Goal: Task Accomplishment & Management: Use online tool/utility

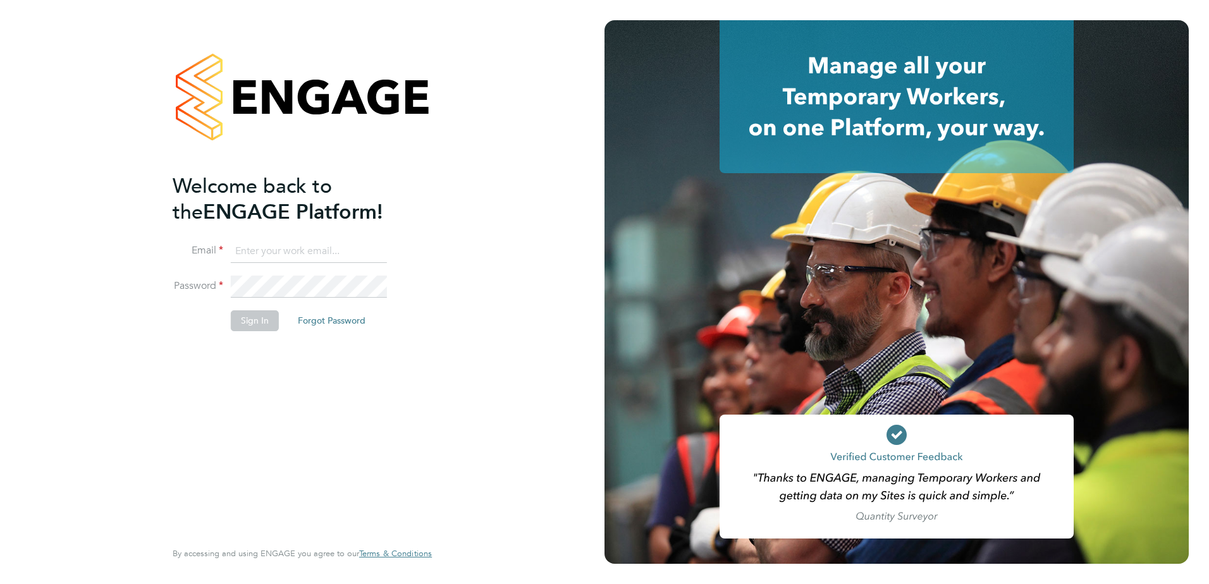
type input "[PERSON_NAME][EMAIL_ADDRESS][PERSON_NAME][DOMAIN_NAME]"
click at [242, 325] on button "Sign In" at bounding box center [255, 320] width 48 height 20
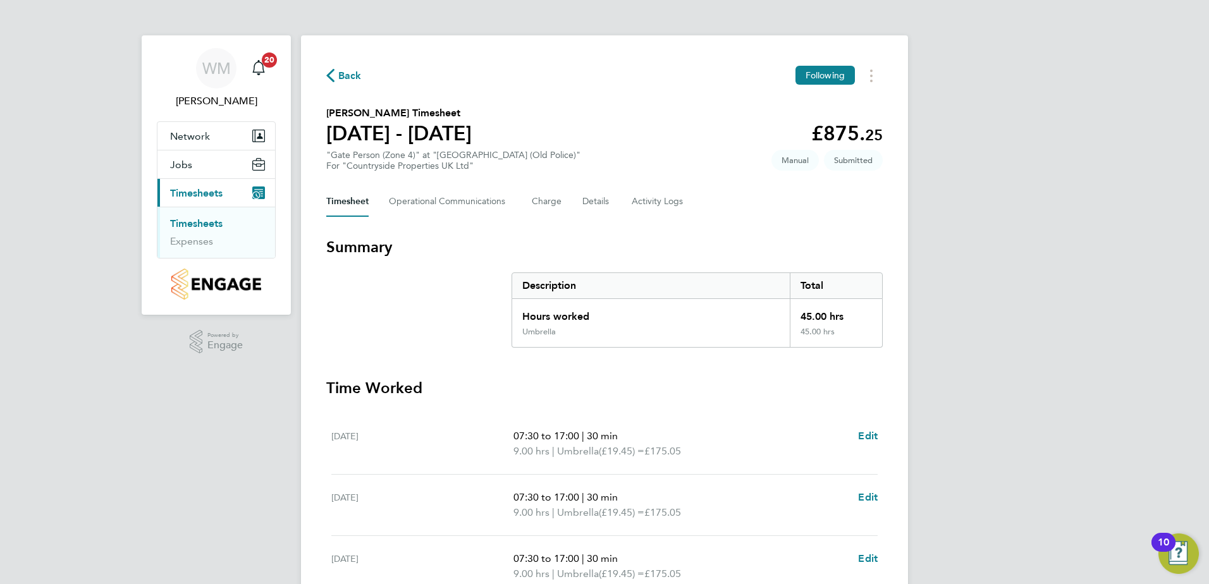
scroll to position [340, 0]
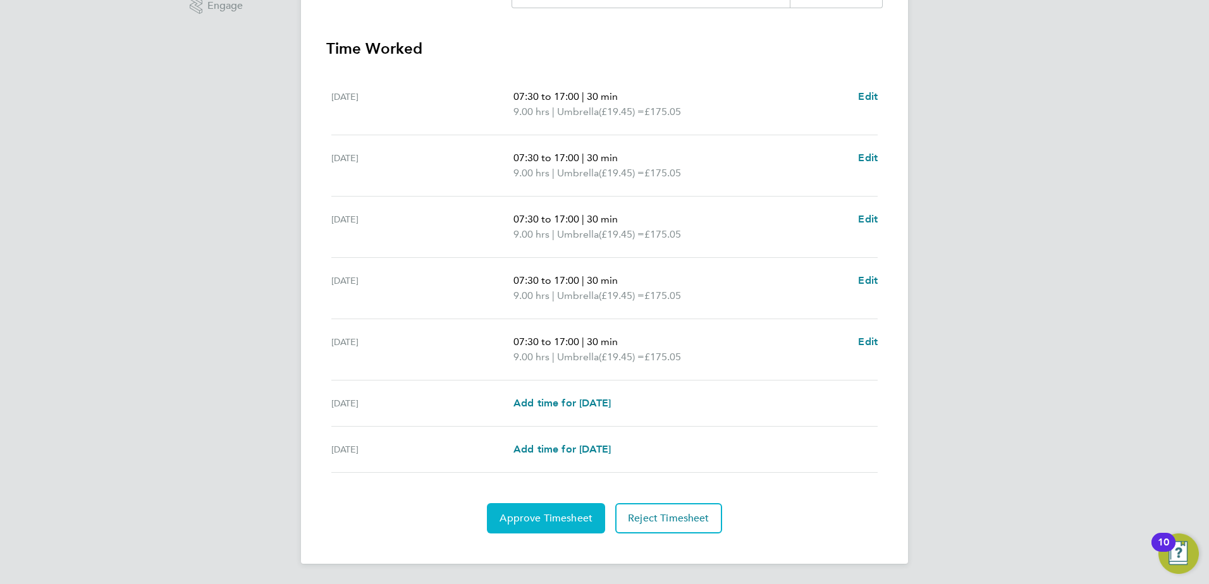
click at [544, 527] on button "Approve Timesheet" at bounding box center [546, 518] width 118 height 30
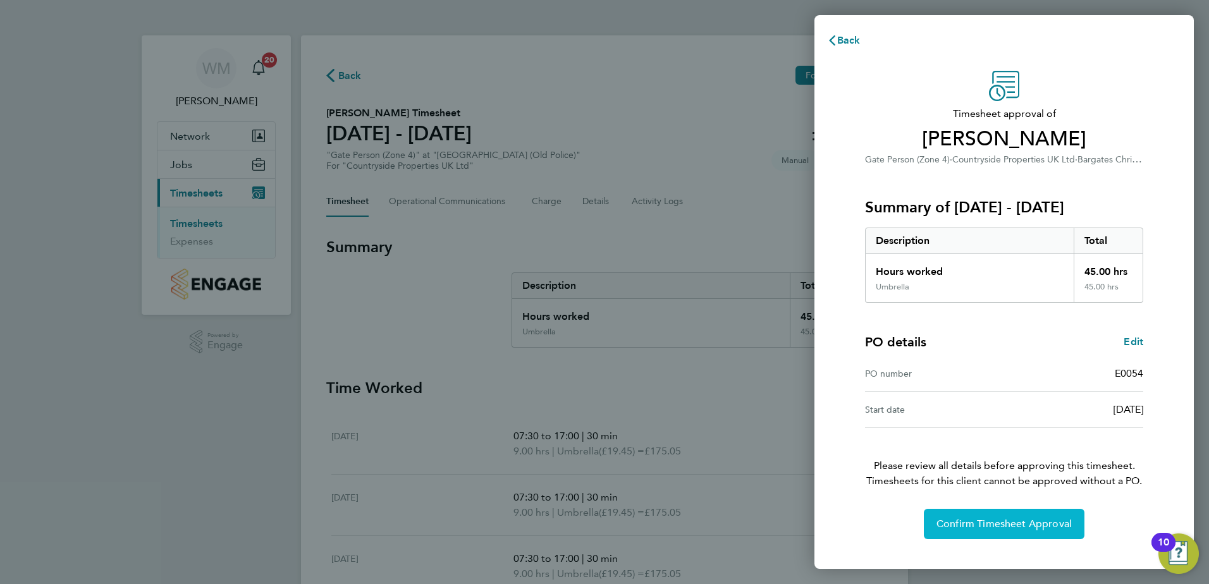
drag, startPoint x: 1004, startPoint y: 513, endPoint x: 996, endPoint y: 515, distance: 8.0
click at [999, 513] on button "Confirm Timesheet Approval" at bounding box center [1004, 524] width 161 height 30
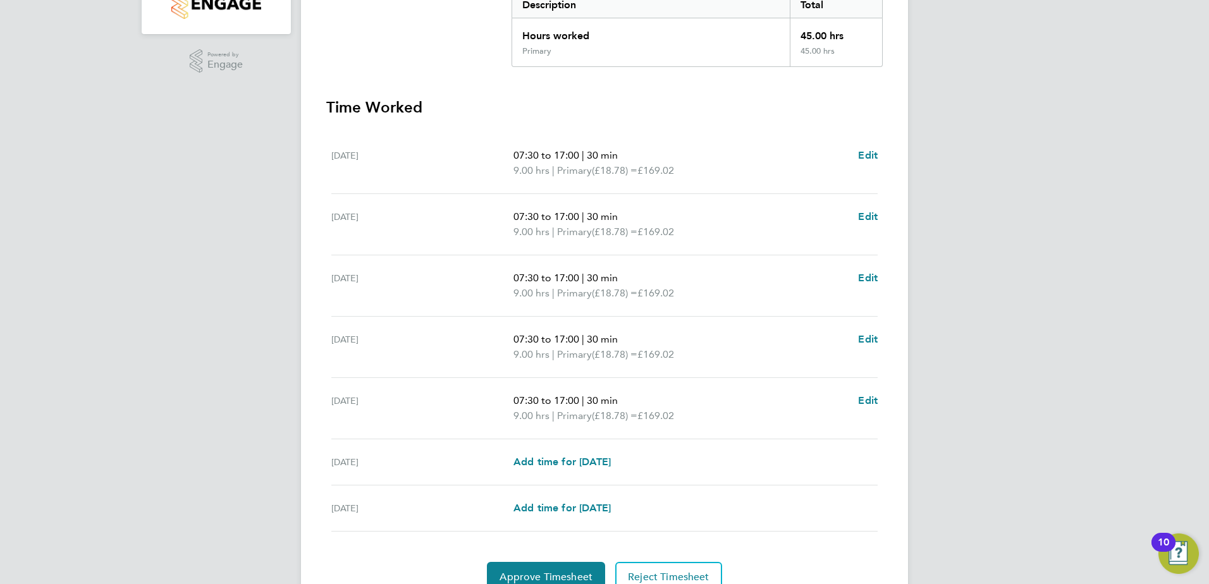
scroll to position [340, 0]
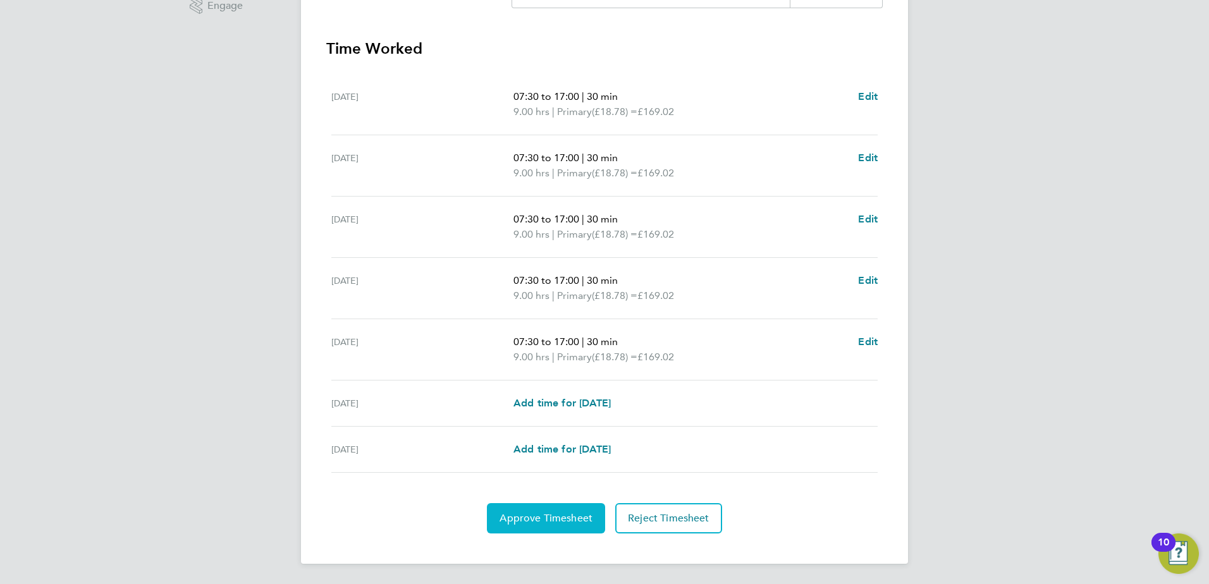
drag, startPoint x: 543, startPoint y: 518, endPoint x: 548, endPoint y: 505, distance: 13.6
click at [543, 518] on span "Approve Timesheet" at bounding box center [546, 518] width 93 height 13
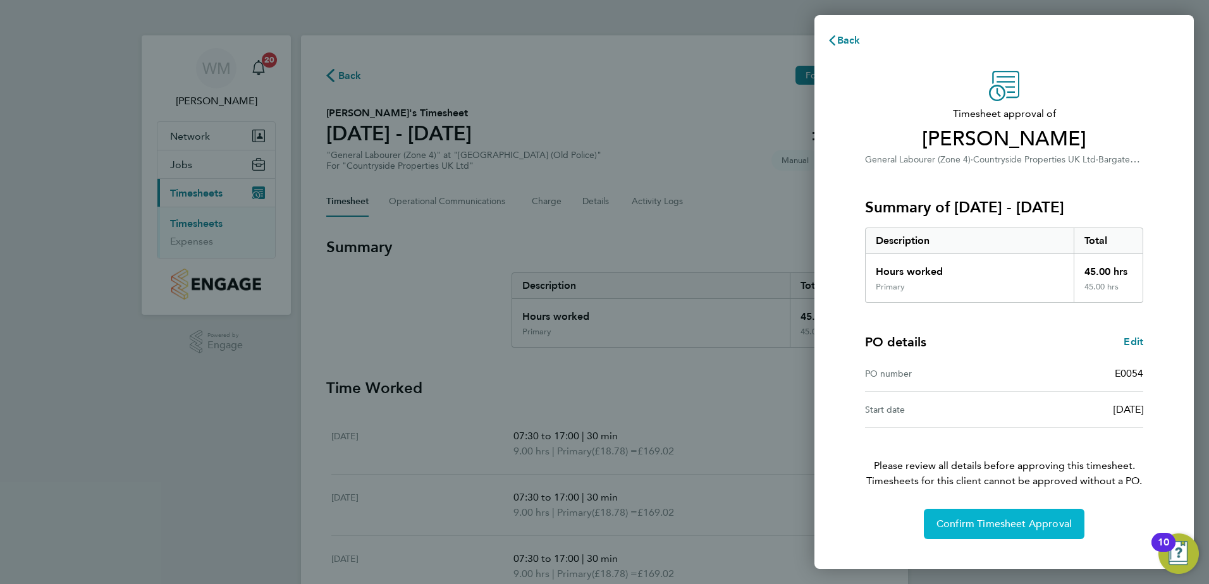
click at [1037, 538] on button "Confirm Timesheet Approval" at bounding box center [1004, 524] width 161 height 30
